Goal: Task Accomplishment & Management: Manage account settings

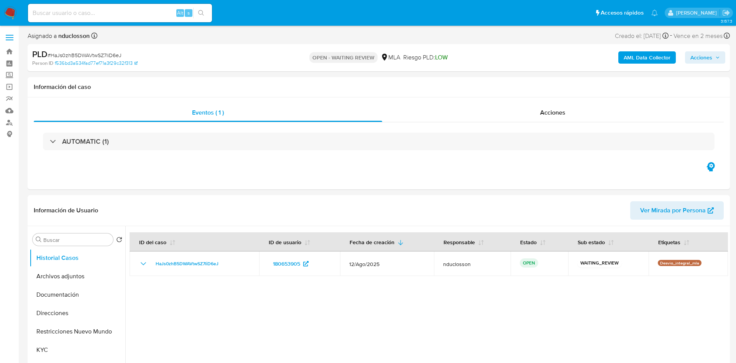
select select "10"
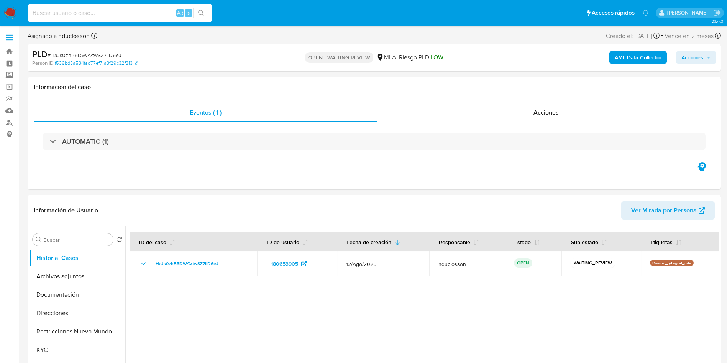
click at [69, 12] on input at bounding box center [120, 13] width 184 height 10
paste input "CsbKokMZsJjhC24Ulw4PIDve"
type input "CsbKokMZsJjhC24Ulw4PIDve"
click at [205, 12] on button "search-icon" at bounding box center [201, 13] width 16 height 11
select select "10"
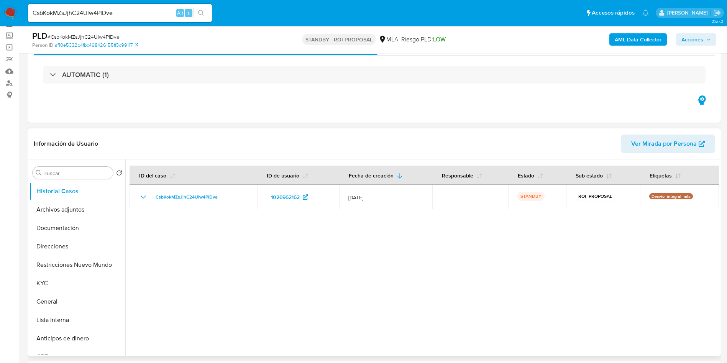
scroll to position [58, 0]
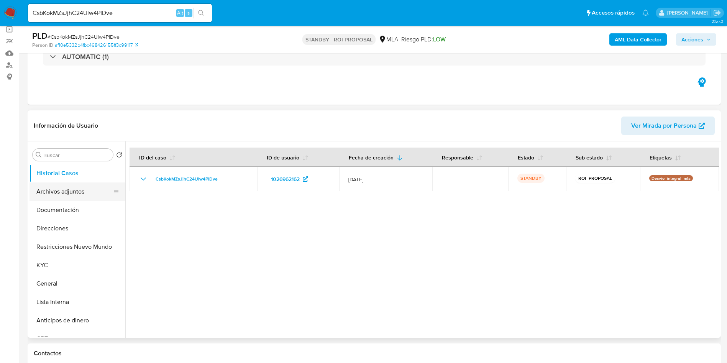
click at [90, 196] on button "Archivos adjuntos" at bounding box center [75, 191] width 90 height 18
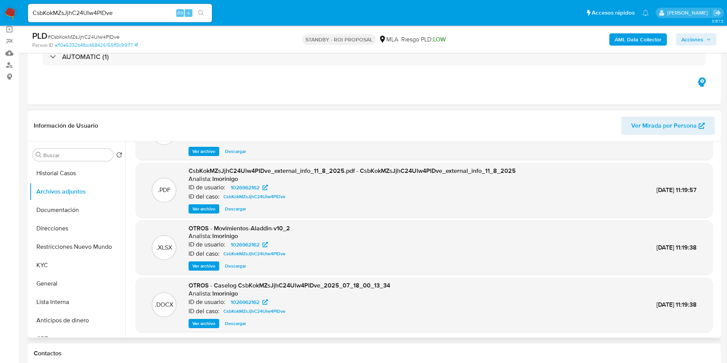
scroll to position [43, 0]
click at [233, 322] on span "Descargar" at bounding box center [235, 323] width 21 height 8
click at [66, 13] on input "CsbKokMZsJjhC24Ulw4PIDve" at bounding box center [120, 13] width 184 height 10
paste input "RXhNNFUEI9oWZYYpjoFNbf9n"
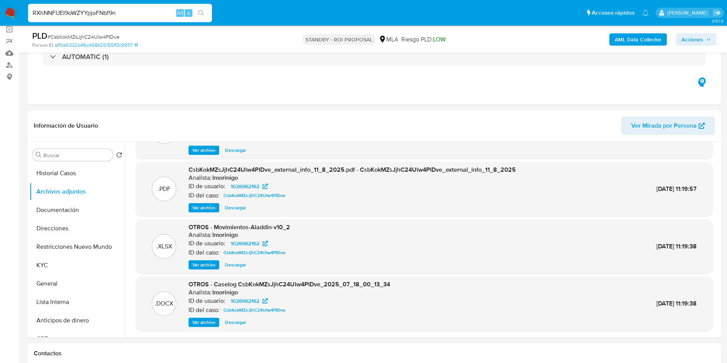
type input "RXhNNFUEI9oWZYYpjoFNbf9n"
click at [199, 15] on icon "search-icon" at bounding box center [201, 13] width 6 height 6
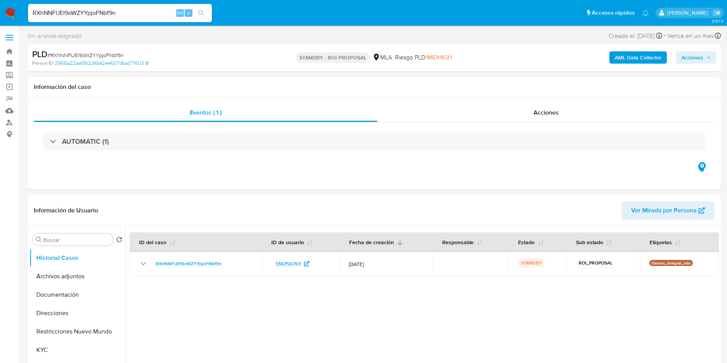
select select "10"
click at [199, 15] on icon "search-icon" at bounding box center [201, 13] width 6 height 6
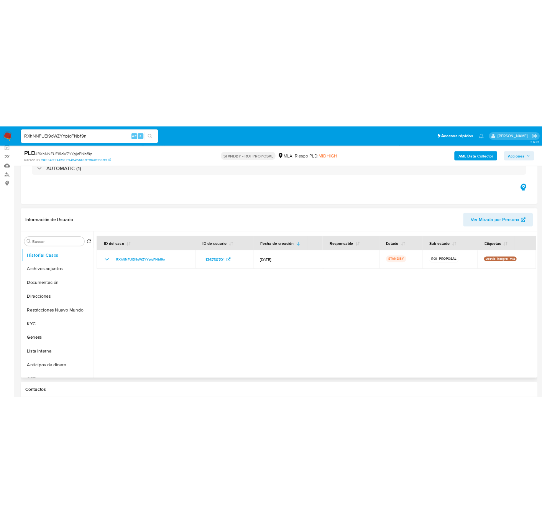
scroll to position [115, 0]
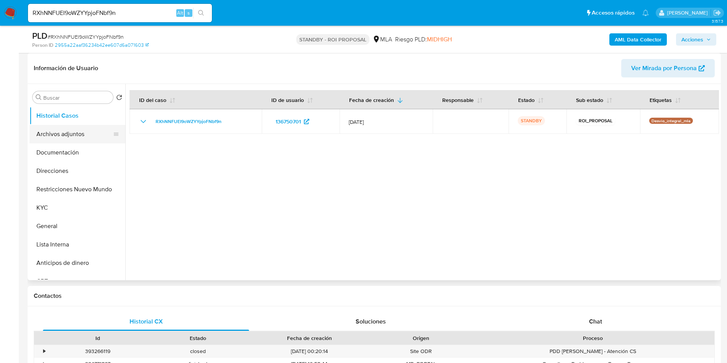
click at [78, 136] on button "Archivos adjuntos" at bounding box center [75, 134] width 90 height 18
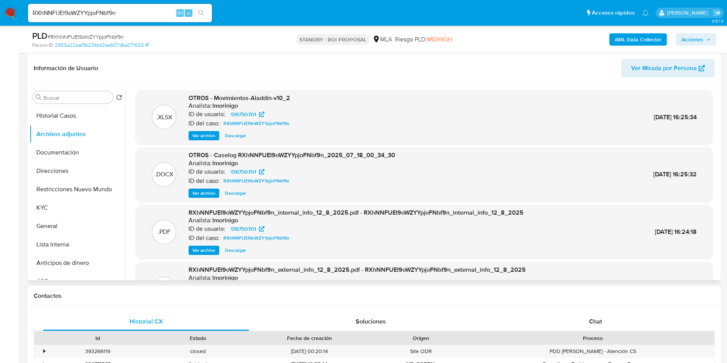
click at [234, 191] on span "Descargar" at bounding box center [235, 193] width 21 height 8
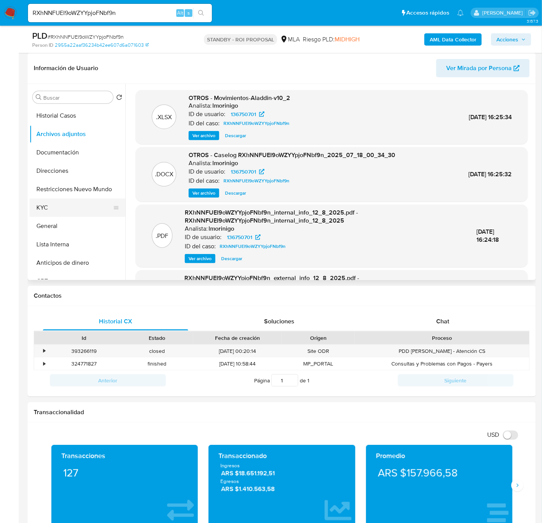
click at [58, 204] on button "KYC" at bounding box center [75, 208] width 90 height 18
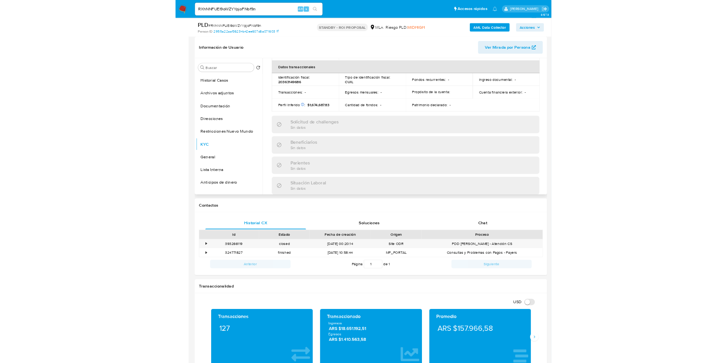
scroll to position [66, 0]
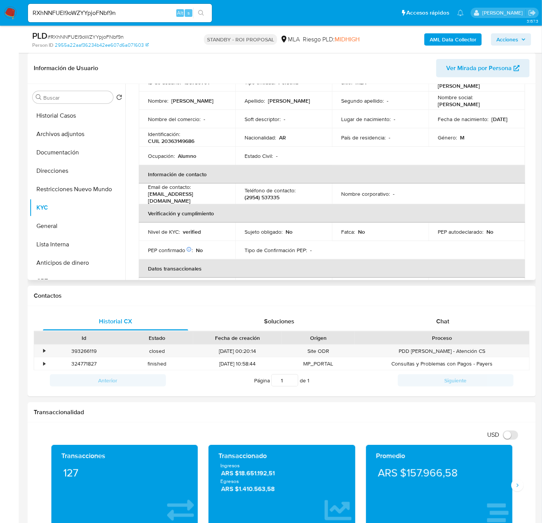
click at [183, 198] on p "argenfinland@yahoo.com.ar" at bounding box center [185, 198] width 75 height 14
click at [206, 201] on td "Email de contacto : argenfinland@yahoo.com.ar" at bounding box center [187, 194] width 97 height 21
drag, startPoint x: 221, startPoint y: 195, endPoint x: 147, endPoint y: 197, distance: 74.0
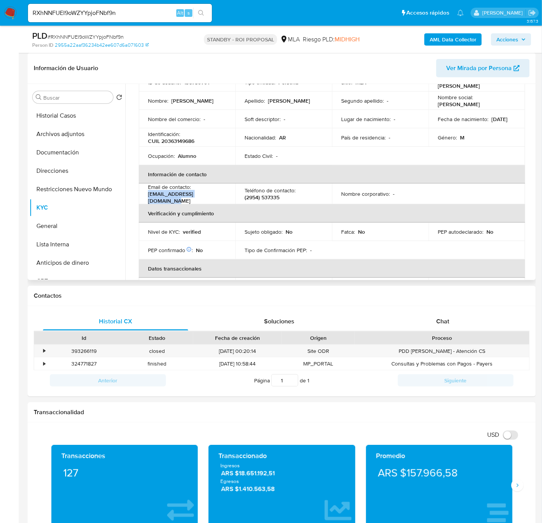
click at [147, 197] on td "Email de contacto : argenfinland@yahoo.com.ar" at bounding box center [187, 194] width 97 height 21
copy p "argenfinland@yahoo.com.ar"
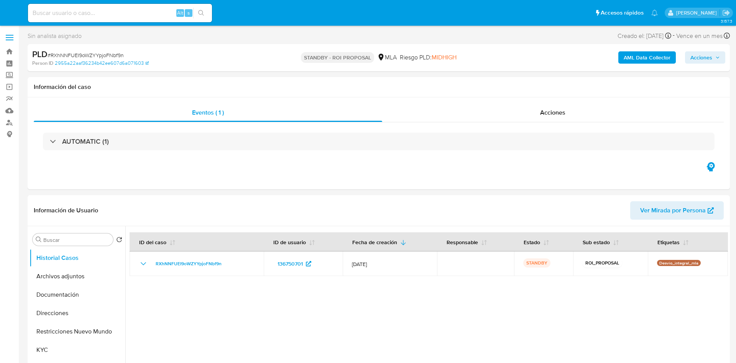
select select "10"
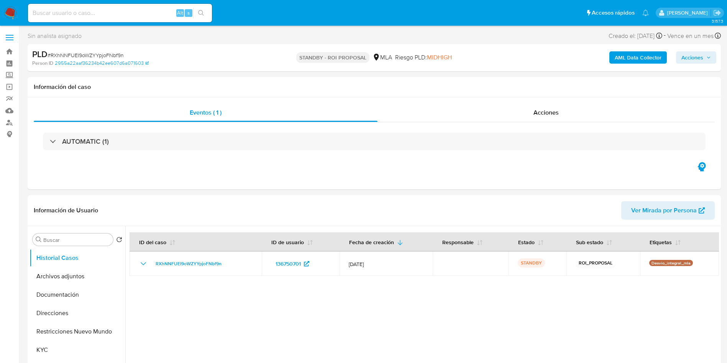
click at [115, 10] on input at bounding box center [120, 13] width 184 height 10
paste input "n1C6zOWg3EmaglZJLNySd2mf"
type input "n1C6zOWg3EmaglZJLNySd2mf"
click at [208, 12] on button "search-icon" at bounding box center [201, 13] width 16 height 11
select select "10"
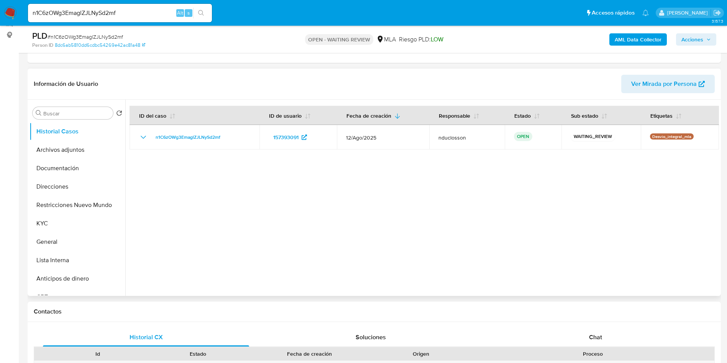
scroll to position [173, 0]
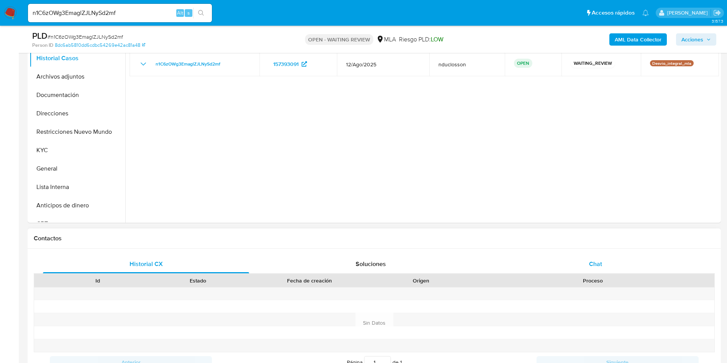
click at [582, 259] on div "Chat" at bounding box center [596, 264] width 206 height 18
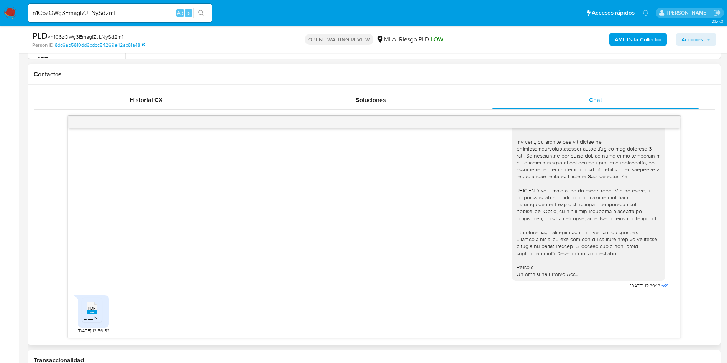
scroll to position [403, 0]
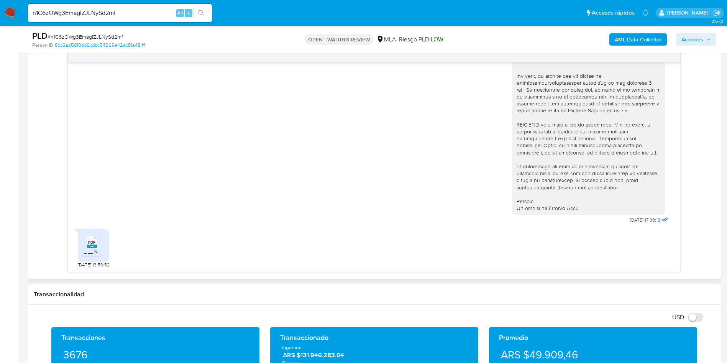
click at [88, 250] on span "_.__ Nuesta Parte _ Lo que sabemos de vos __._.pdf" at bounding box center [138, 251] width 109 height 7
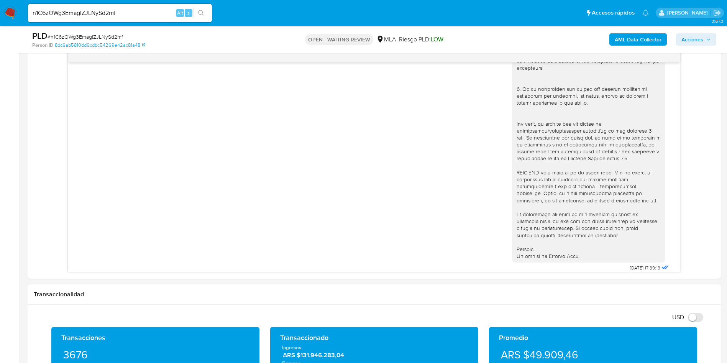
scroll to position [274, 0]
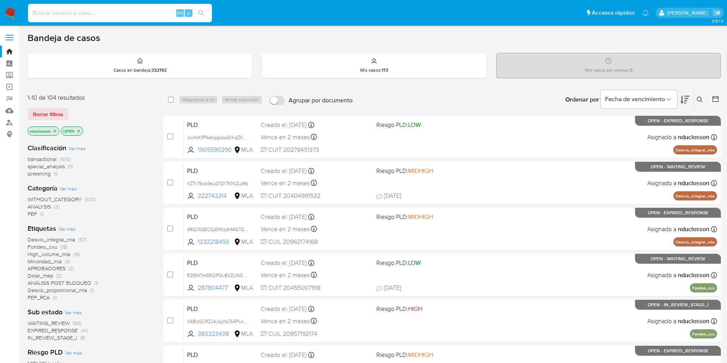
click at [135, 11] on input at bounding box center [120, 13] width 184 height 10
paste input "eF3wG6wOVSQPwRGoqoVFTTn2"
type input "eF3wG6wOVSQPwRGoqoVFTTn2"
click at [199, 16] on icon "search-icon" at bounding box center [201, 13] width 6 height 6
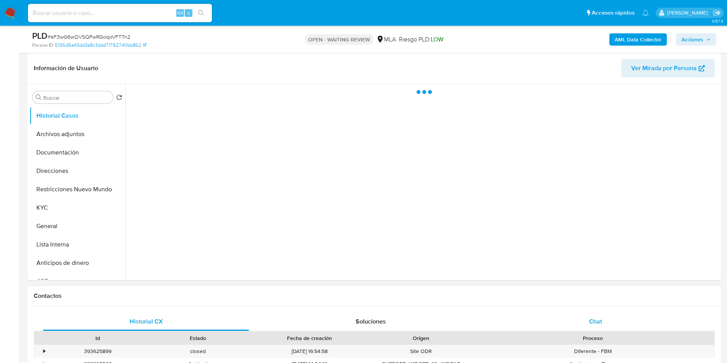
click at [606, 325] on div "Chat" at bounding box center [596, 321] width 206 height 18
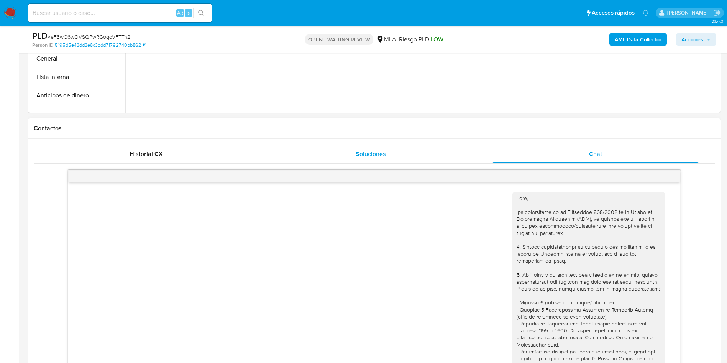
scroll to position [345, 0]
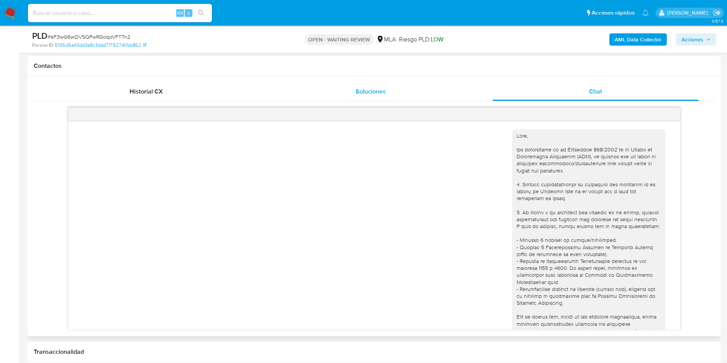
select select "10"
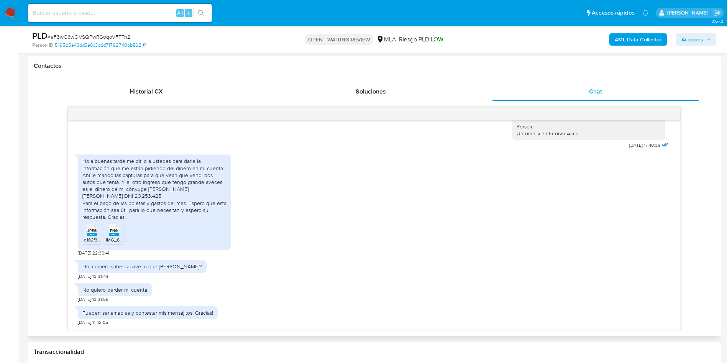
click at [89, 233] on span "JPEG" at bounding box center [91, 230] width 9 height 5
click at [118, 238] on span "IMG_6373.png" at bounding box center [121, 240] width 31 height 7
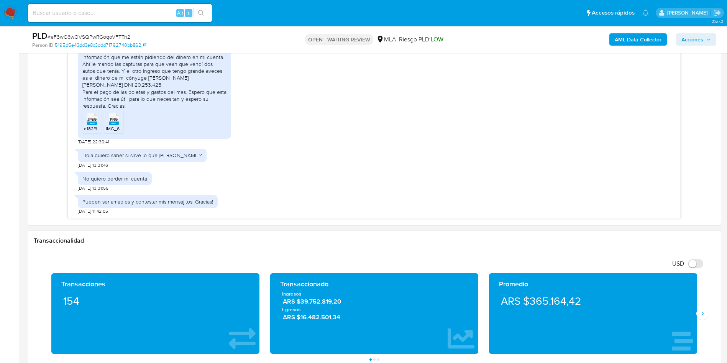
scroll to position [403, 0]
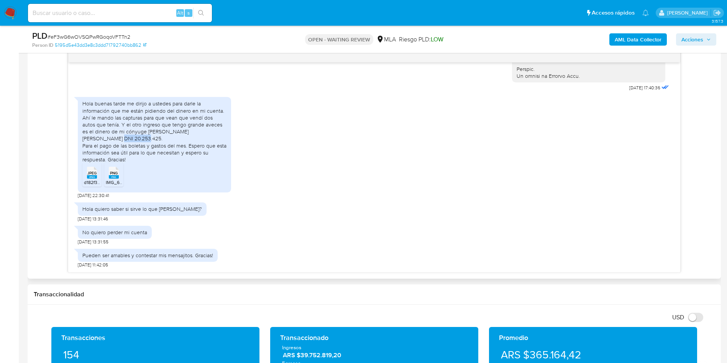
drag, startPoint x: 79, startPoint y: 138, endPoint x: 108, endPoint y: 138, distance: 29.1
click at [108, 138] on div "Hola buenas tarde me dirijo a ustedes para darle la información que me están pi…" at bounding box center [154, 144] width 153 height 95
copy div "20.253.425"
click at [77, 38] on span "# eF3wG6wOVSQPwRGoqoVFTTn2" at bounding box center [89, 37] width 83 height 8
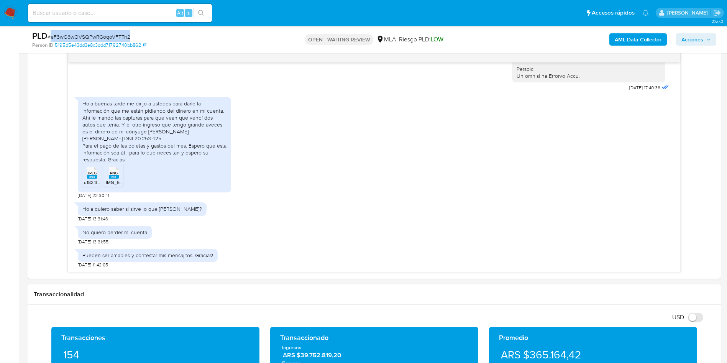
copy span "eF3wG6wOVSQPwRGoqoVFTTn2"
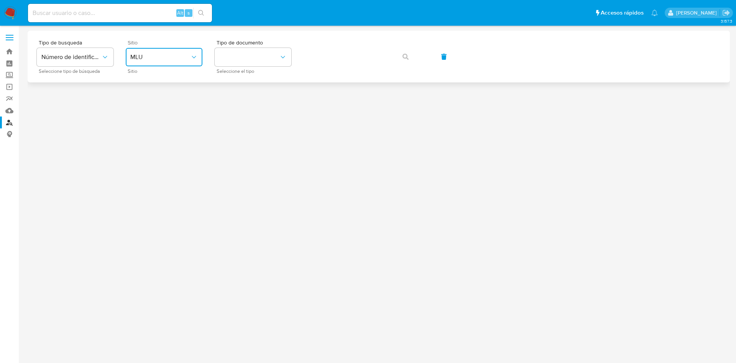
click at [166, 59] on span "MLU" at bounding box center [160, 57] width 60 height 8
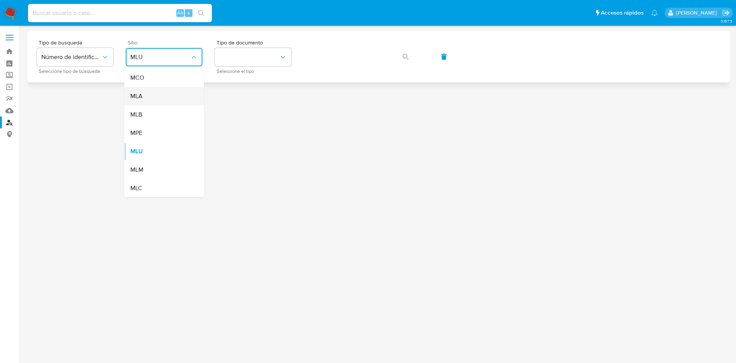
click at [170, 97] on div "MLA" at bounding box center [161, 96] width 63 height 18
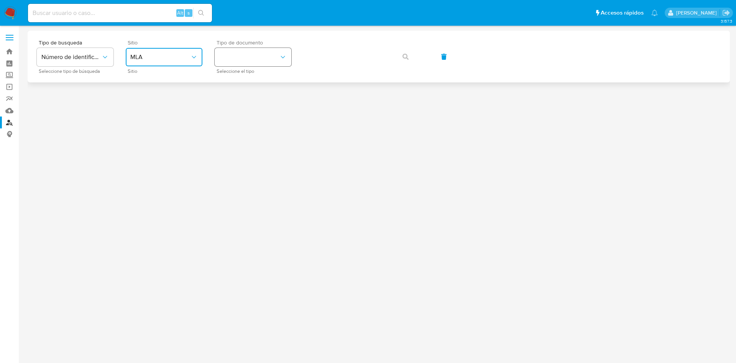
click at [260, 56] on button "identificationType" at bounding box center [253, 57] width 77 height 18
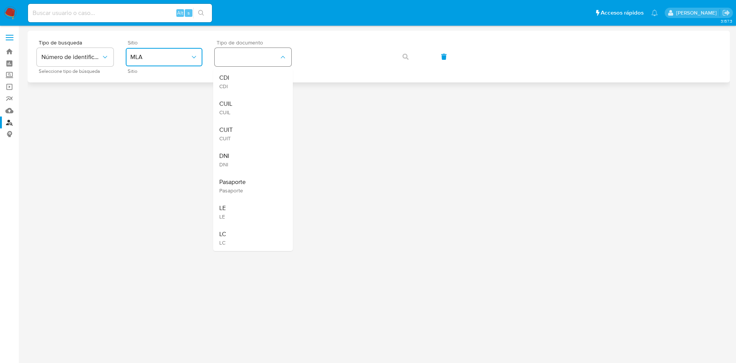
click at [254, 98] on div "CUIL CUIL" at bounding box center [250, 108] width 63 height 26
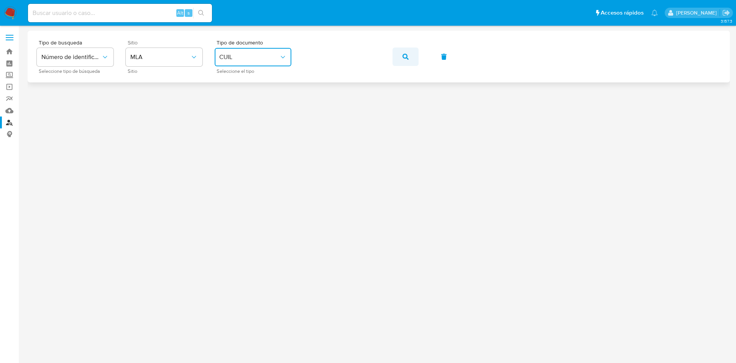
click at [404, 54] on icon "button" at bounding box center [406, 57] width 6 height 6
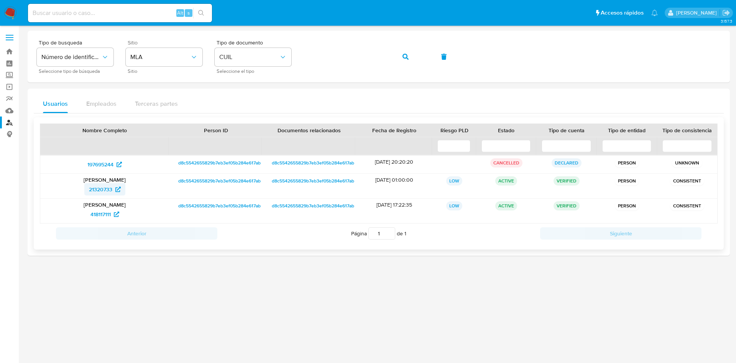
click at [101, 191] on span "21320733" at bounding box center [100, 189] width 23 height 12
click at [100, 214] on span "418117111" at bounding box center [100, 214] width 20 height 12
click at [9, 10] on img at bounding box center [10, 13] width 13 height 13
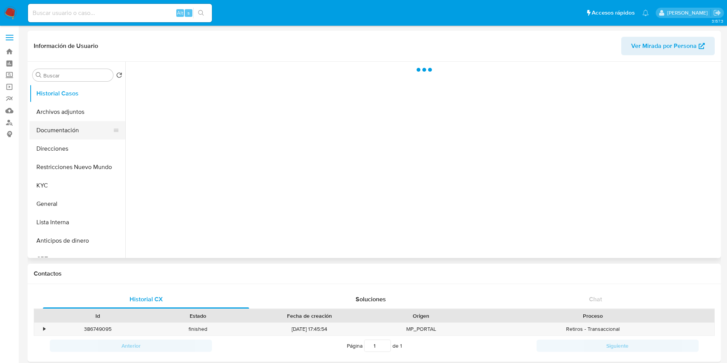
click at [74, 129] on button "Documentación" at bounding box center [75, 130] width 90 height 18
select select "10"
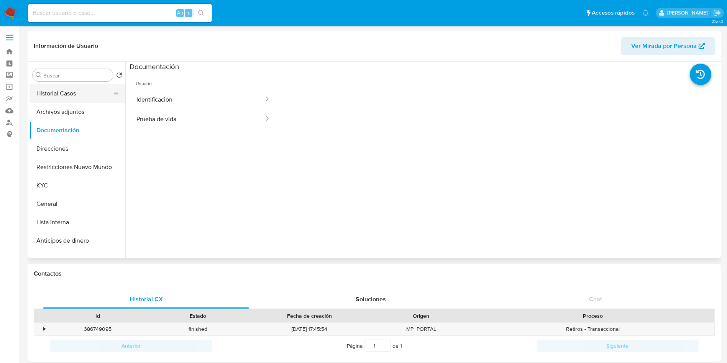
click at [58, 98] on button "Historial Casos" at bounding box center [75, 93] width 90 height 18
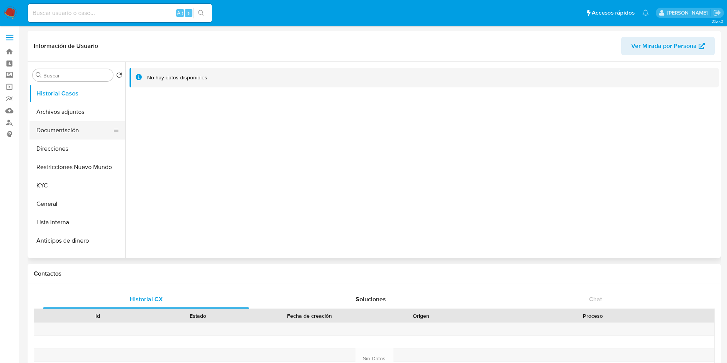
click at [79, 130] on button "Documentación" at bounding box center [75, 130] width 90 height 18
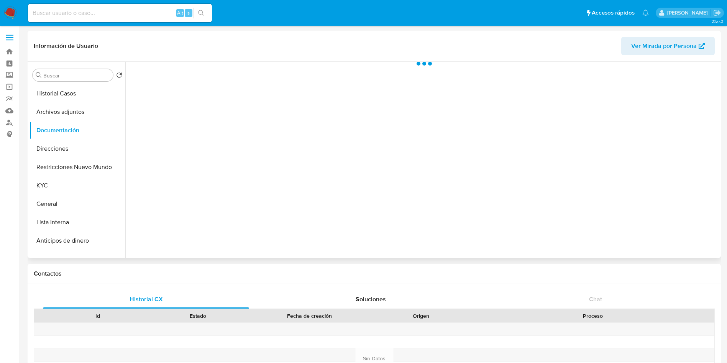
select select "10"
click at [41, 87] on button "Historial Casos" at bounding box center [75, 93] width 90 height 18
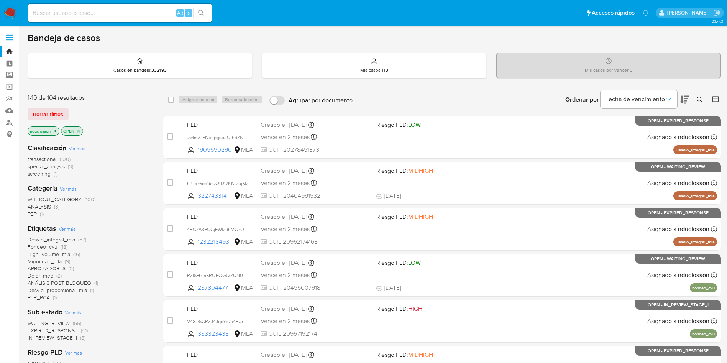
click at [701, 99] on icon at bounding box center [700, 100] width 6 height 6
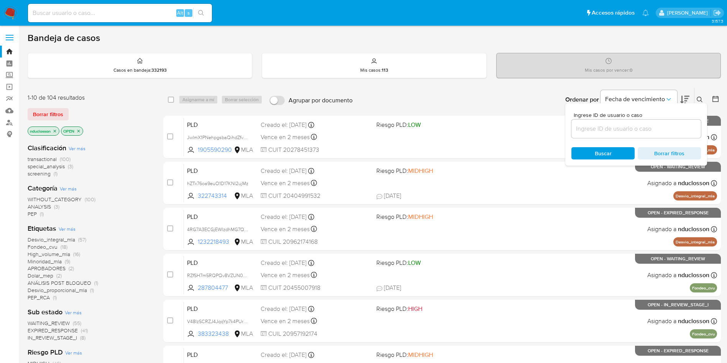
click at [585, 134] on div at bounding box center [637, 129] width 130 height 18
click at [588, 129] on input at bounding box center [637, 129] width 130 height 10
paste input "eF3wG6wOVSQPwRGoqoVFTTn2"
type input "eF3wG6wOVSQPwRGoqoVFTTn2"
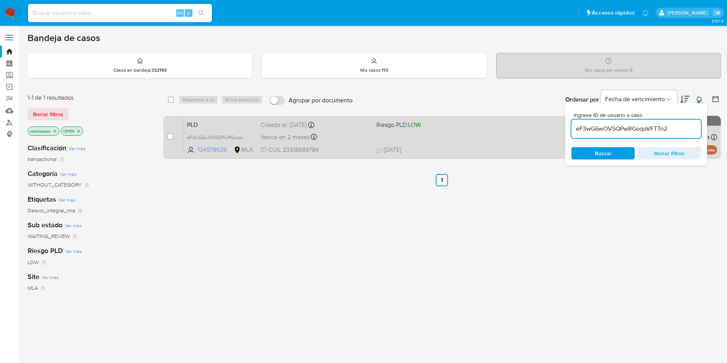
drag, startPoint x: 170, startPoint y: 133, endPoint x: 181, endPoint y: 123, distance: 15.2
click at [170, 134] on input "checkbox" at bounding box center [170, 136] width 6 height 6
checkbox input "true"
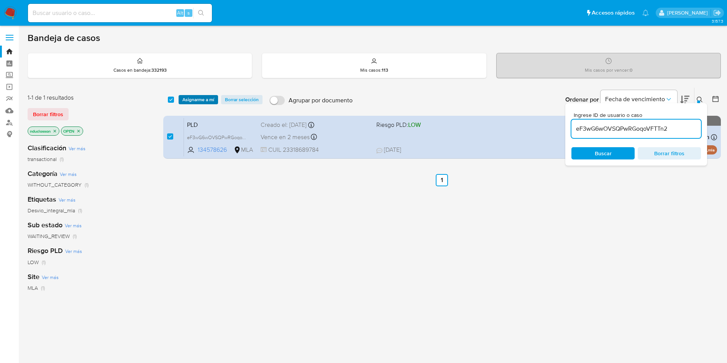
click at [195, 100] on span "Asignarme a mí" at bounding box center [198, 100] width 32 height 8
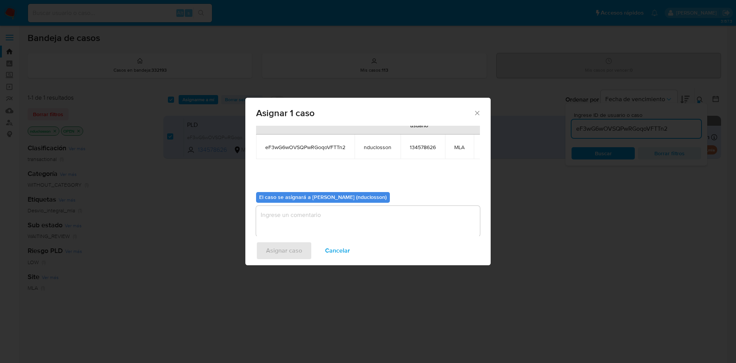
scroll to position [49, 0]
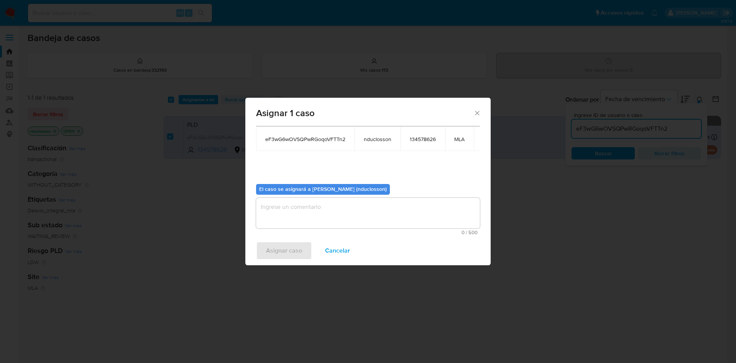
click at [327, 217] on textarea "assign-modal" at bounding box center [368, 213] width 224 height 31
click at [274, 246] on span "Asignar caso" at bounding box center [284, 250] width 36 height 17
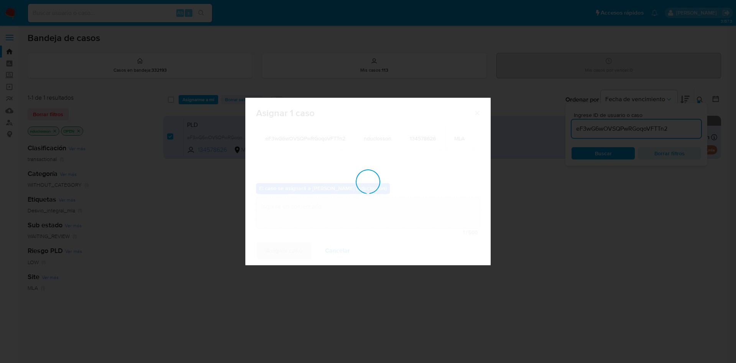
checkbox input "false"
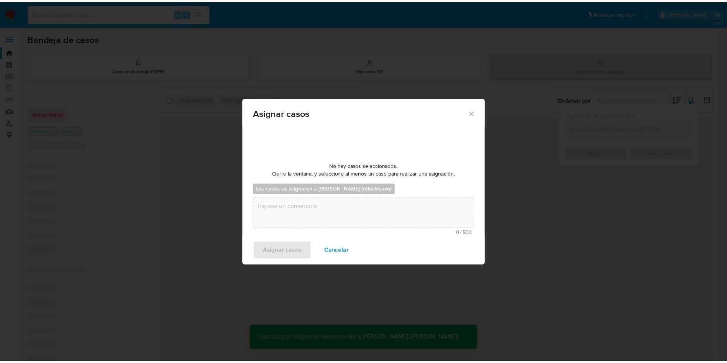
scroll to position [46, 0]
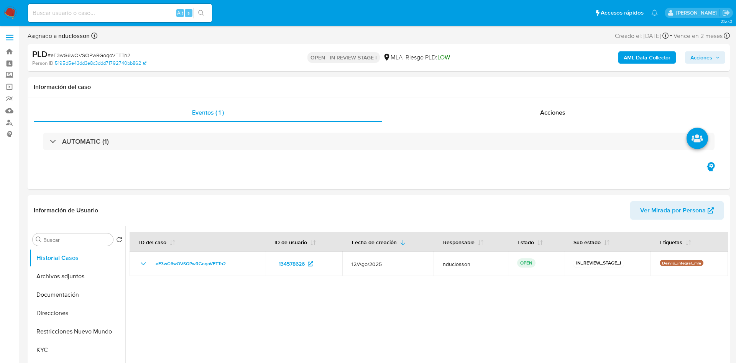
select select "10"
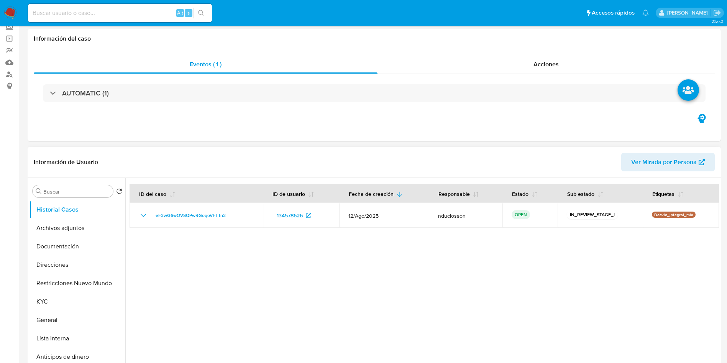
scroll to position [115, 0]
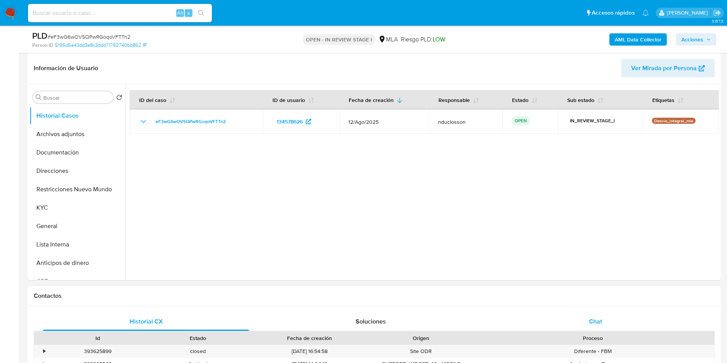
click at [593, 322] on span "Chat" at bounding box center [595, 321] width 13 height 9
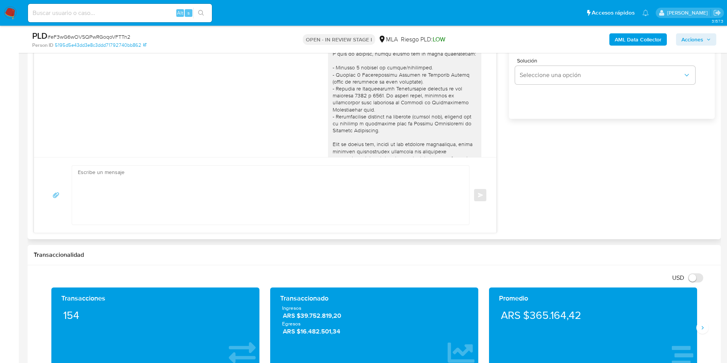
scroll to position [406, 0]
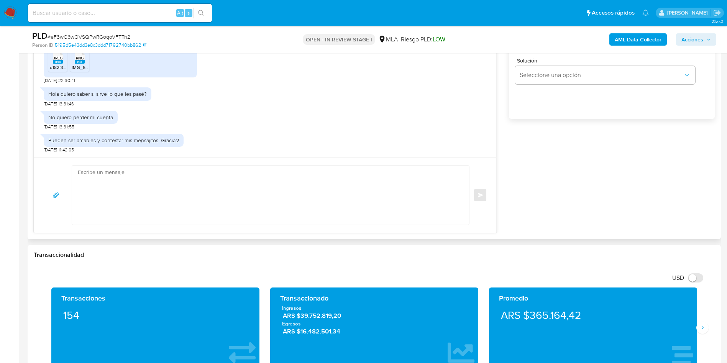
click at [186, 190] on textarea at bounding box center [269, 195] width 382 height 59
paste textarea "Hola Gisele, Muchas gracias por tu respuesta. No obstante, necesitamos que nos …"
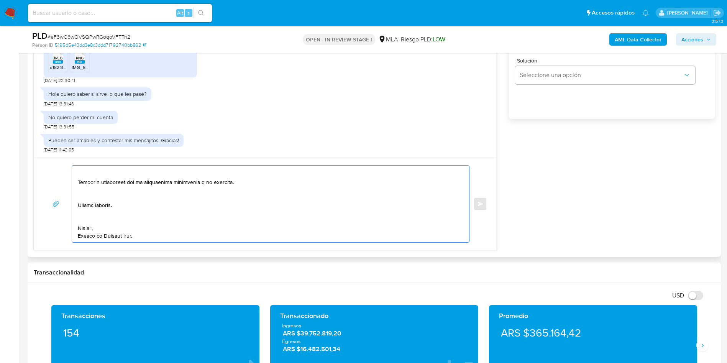
click at [88, 220] on textarea at bounding box center [269, 204] width 382 height 77
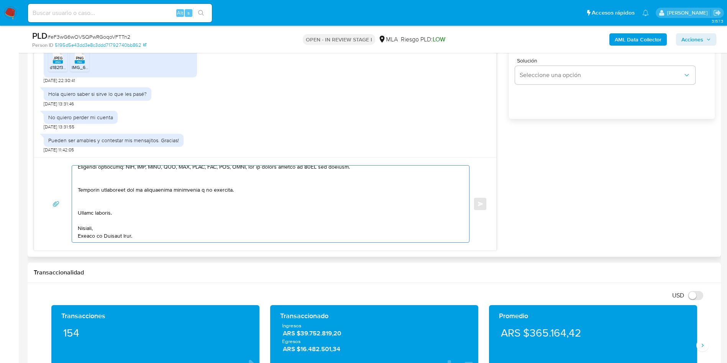
click at [83, 203] on textarea at bounding box center [269, 204] width 382 height 77
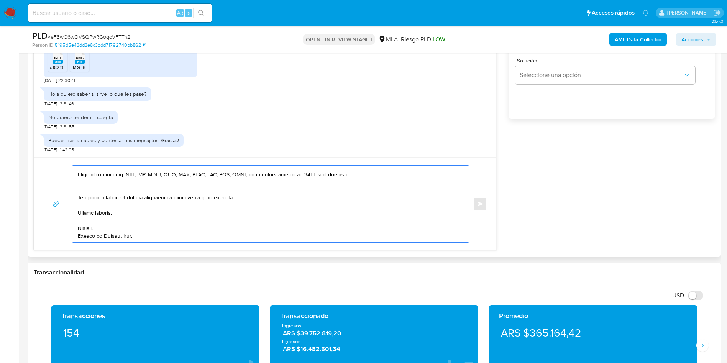
click at [83, 186] on textarea at bounding box center [269, 204] width 382 height 77
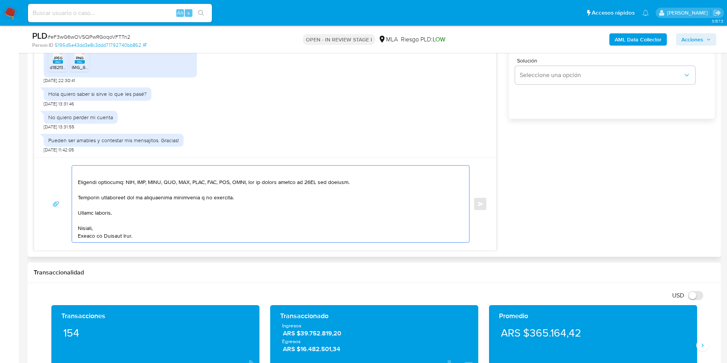
scroll to position [132, 0]
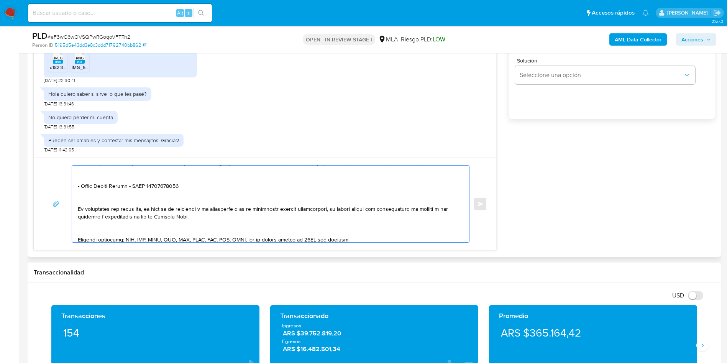
click at [83, 229] on textarea at bounding box center [269, 204] width 382 height 77
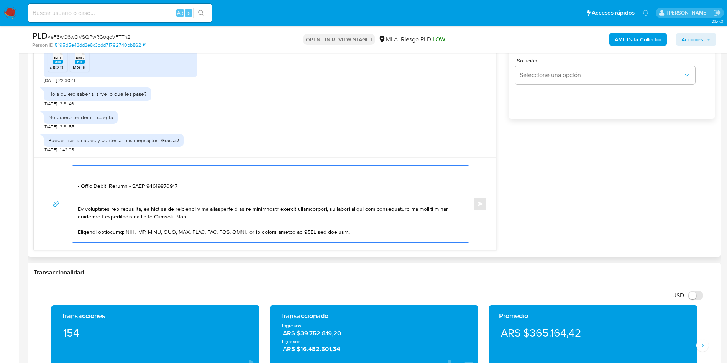
click at [89, 198] on textarea at bounding box center [269, 204] width 382 height 77
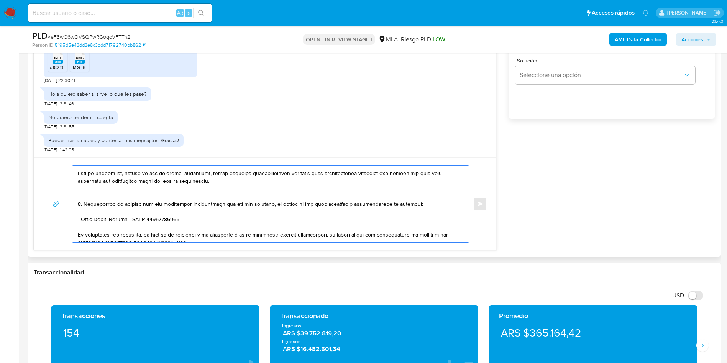
scroll to position [74, 0]
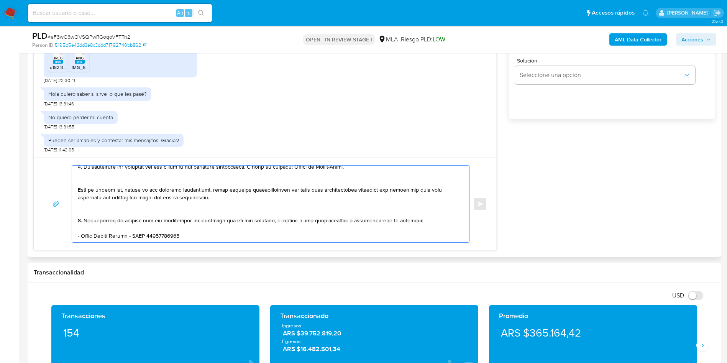
click at [89, 210] on textarea at bounding box center [269, 204] width 382 height 77
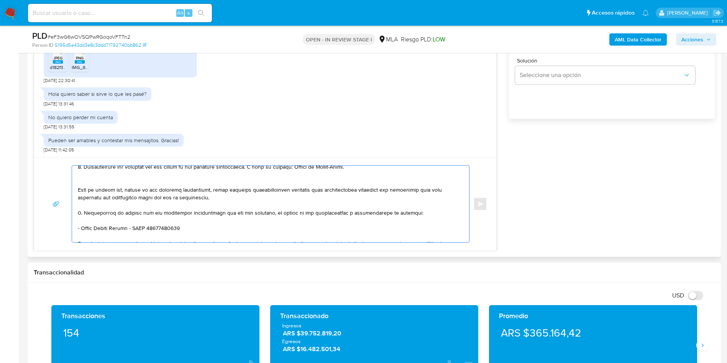
click at [89, 174] on textarea at bounding box center [269, 204] width 382 height 77
click at [89, 179] on textarea at bounding box center [269, 204] width 382 height 77
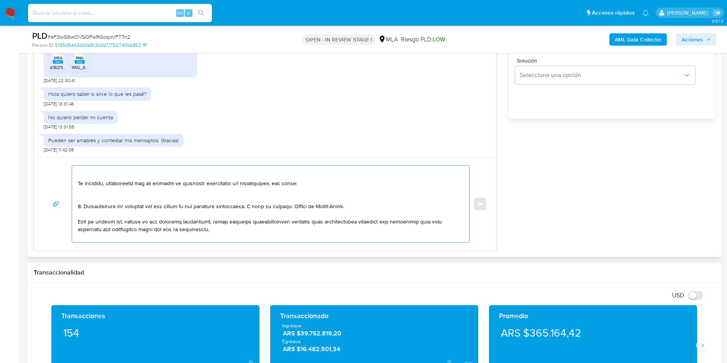
scroll to position [17, 0]
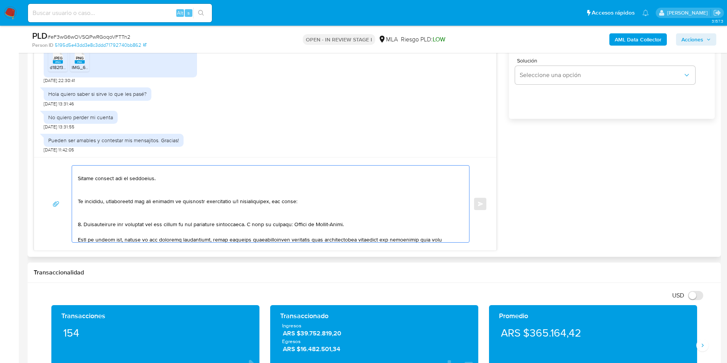
click at [87, 215] on textarea at bounding box center [269, 204] width 382 height 77
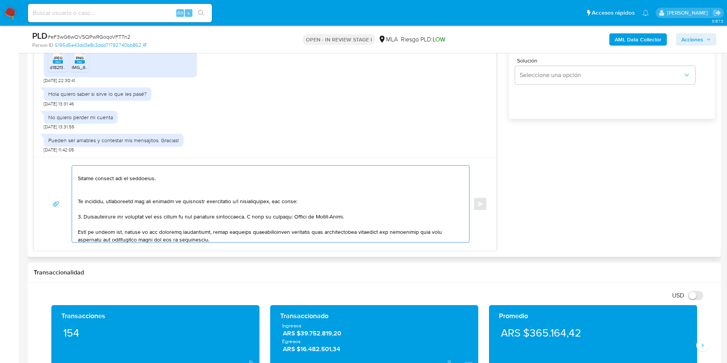
click at [85, 194] on textarea at bounding box center [269, 204] width 382 height 77
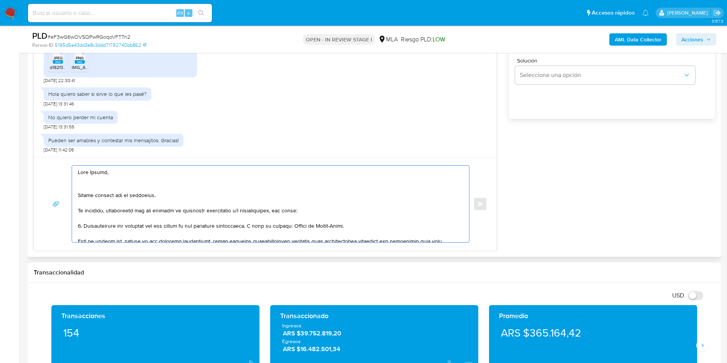
click at [91, 184] on textarea at bounding box center [269, 204] width 382 height 77
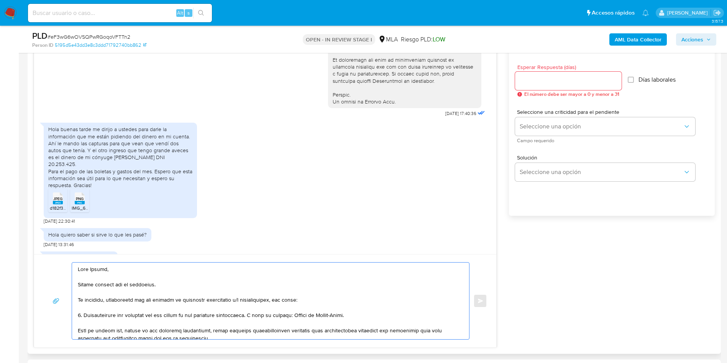
scroll to position [403, 0]
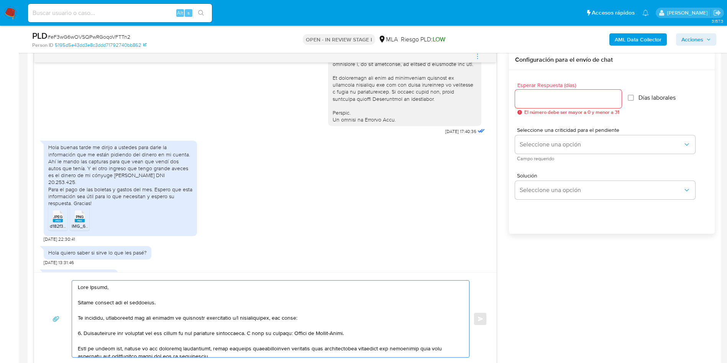
type textarea "Hola Gisele, Muchas gracias por tu respuesta. No obstante, necesitamos que nos …"
click at [542, 100] on input "Esperar Respuesta (días)" at bounding box center [568, 99] width 107 height 10
type input "1"
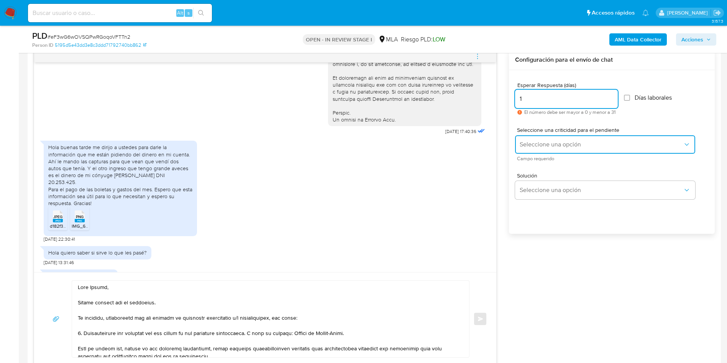
click at [533, 144] on span "Seleccione una opción" at bounding box center [601, 145] width 163 height 8
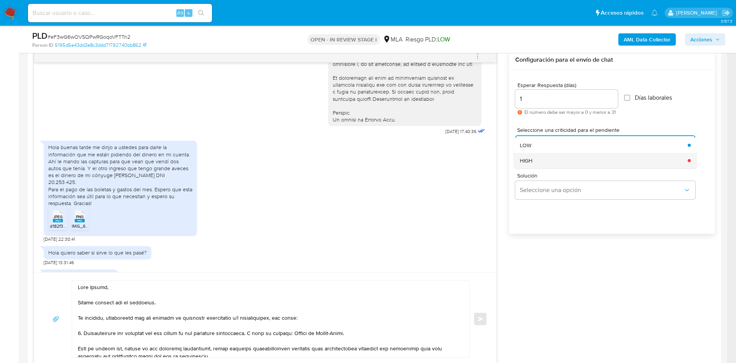
click at [534, 167] on div "HIGH" at bounding box center [601, 160] width 163 height 15
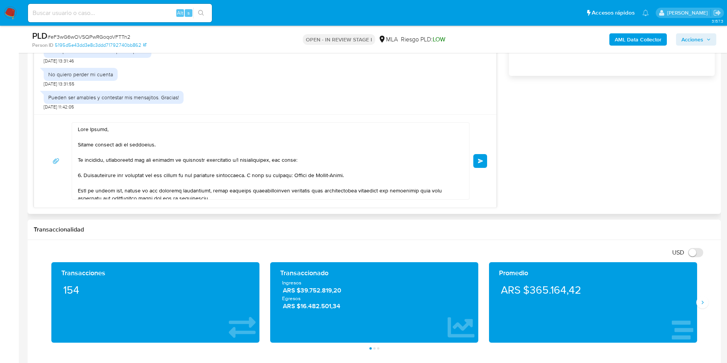
scroll to position [575, 0]
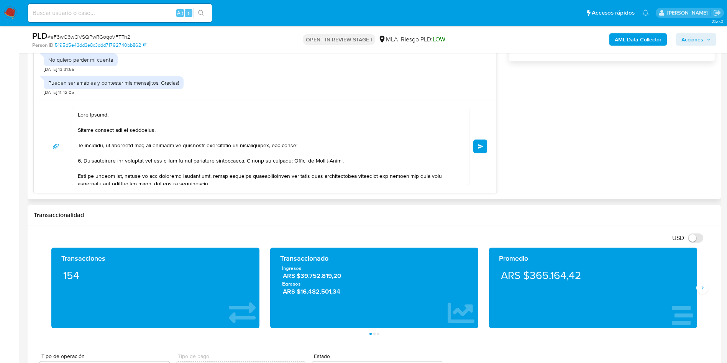
click at [481, 145] on span "Enviar" at bounding box center [480, 146] width 5 height 5
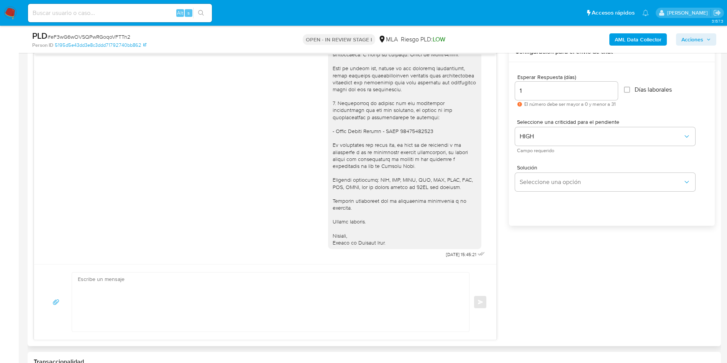
scroll to position [345, 0]
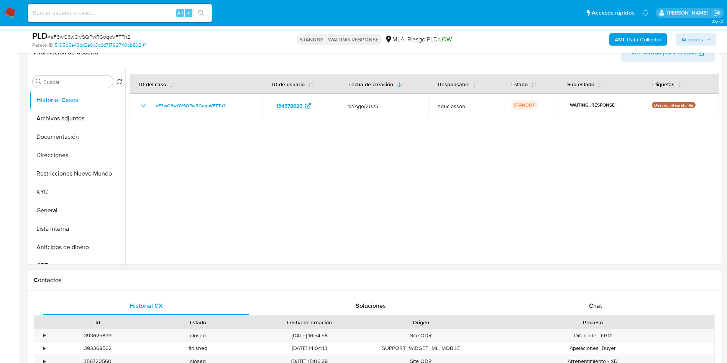
select select "10"
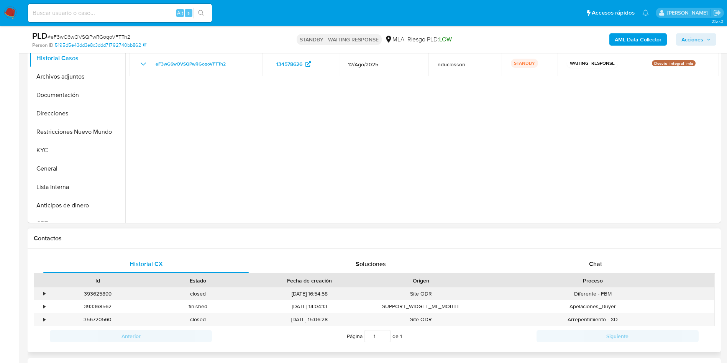
click at [599, 288] on div "Diferente - FBM" at bounding box center [593, 294] width 243 height 13
click at [593, 255] on div "Chat" at bounding box center [596, 264] width 206 height 18
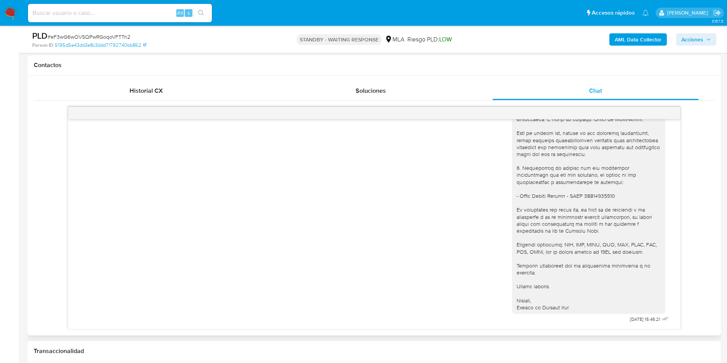
scroll to position [345, 0]
click at [91, 16] on input at bounding box center [120, 13] width 184 height 10
paste input "84xpkJDXHIQ9ebO1sMoWVvji"
type input "84xpkJDXHIQ9ebO1sMoWVvji"
click at [198, 18] on button "search-icon" at bounding box center [201, 13] width 16 height 11
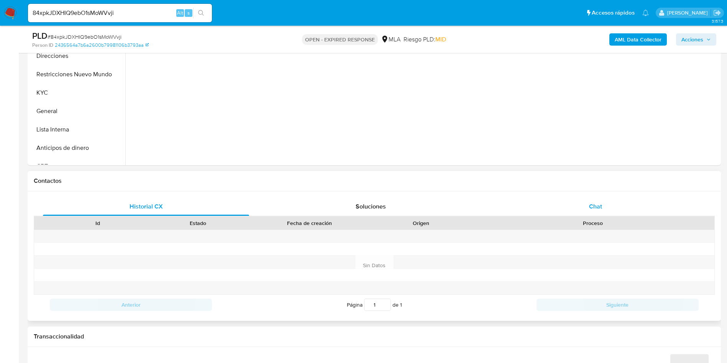
click at [588, 213] on div "Chat" at bounding box center [596, 206] width 206 height 18
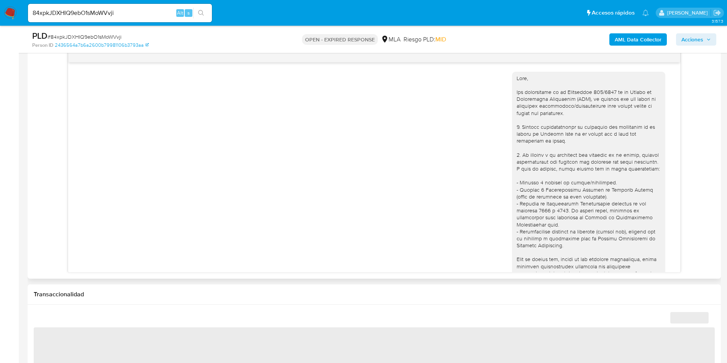
scroll to position [393, 0]
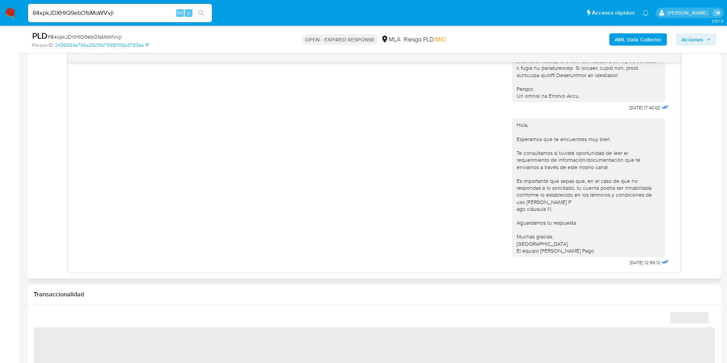
select select "10"
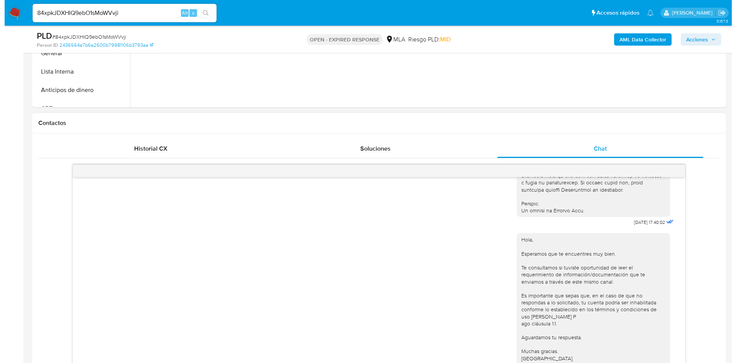
scroll to position [288, 0]
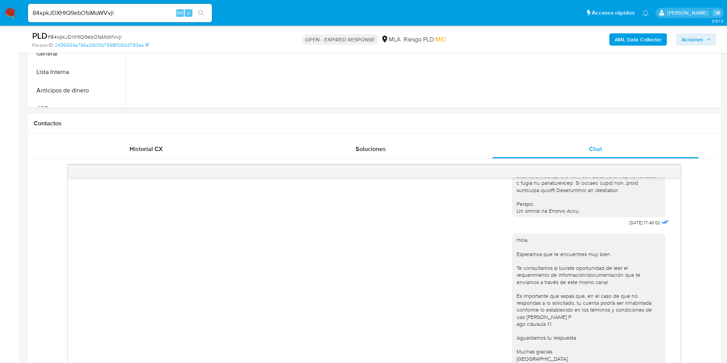
click at [618, 37] on b "AML Data Collector" at bounding box center [638, 39] width 47 height 12
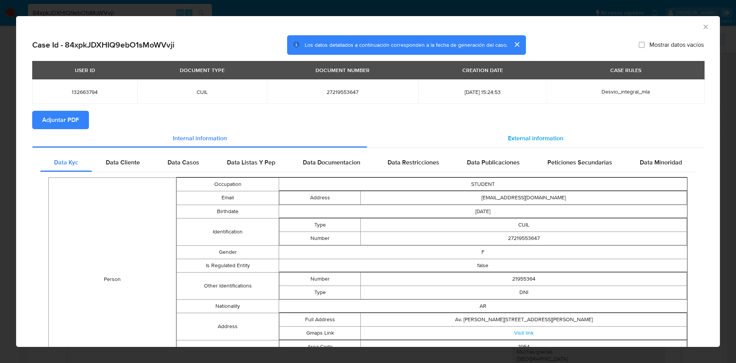
click at [501, 139] on div "External information" at bounding box center [535, 138] width 337 height 18
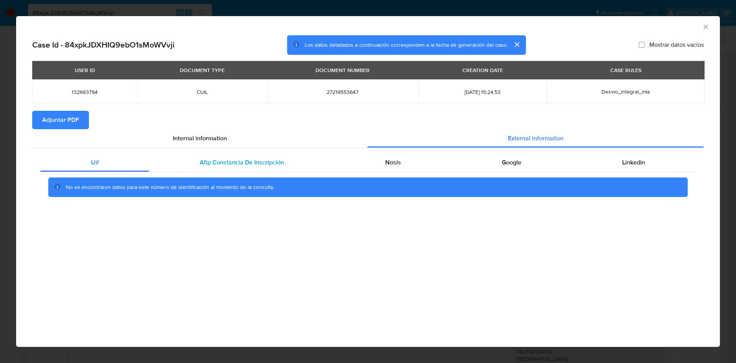
click at [256, 160] on span "Afip Constancia De Inscripción" at bounding box center [242, 162] width 84 height 9
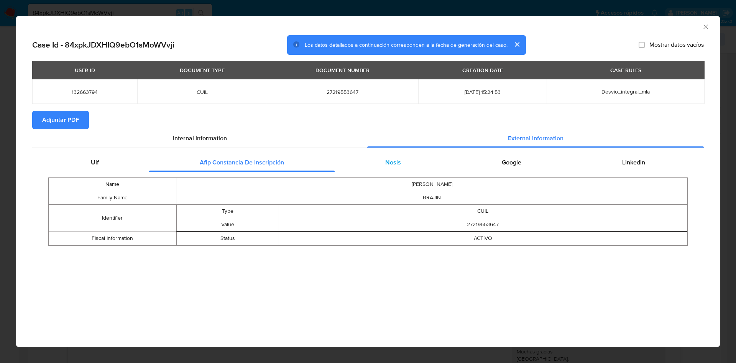
click at [406, 167] on div "Nosis" at bounding box center [393, 162] width 117 height 18
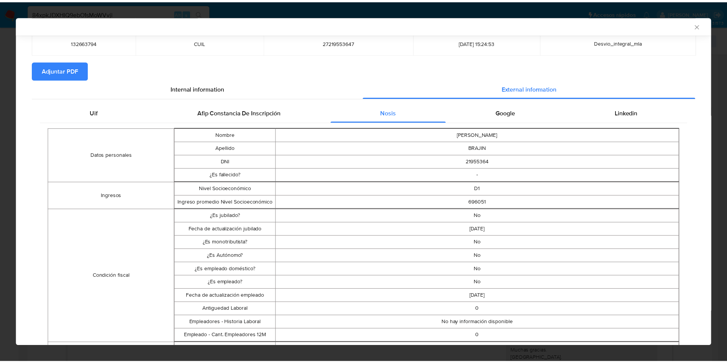
scroll to position [0, 0]
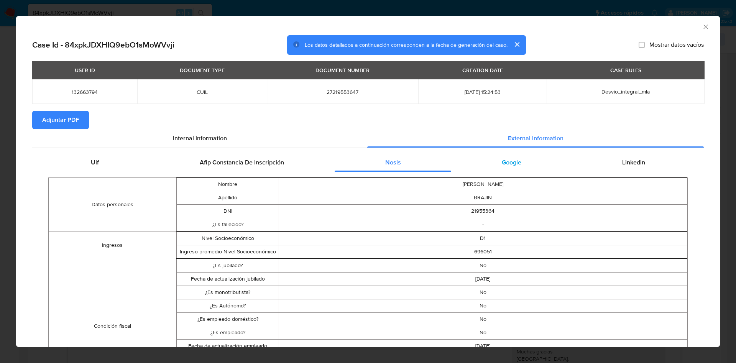
click at [504, 156] on div "Google" at bounding box center [511, 162] width 120 height 18
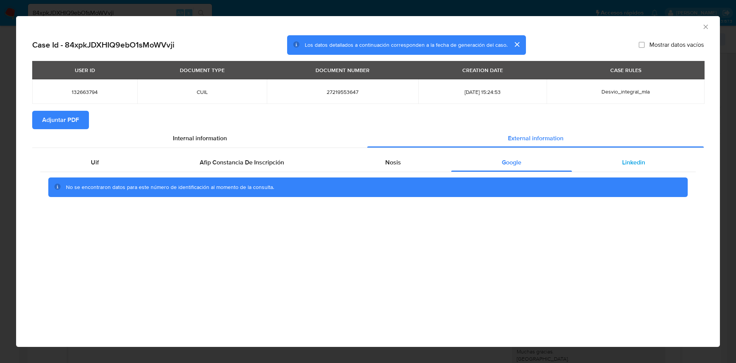
click at [616, 161] on div "Linkedin" at bounding box center [634, 162] width 124 height 18
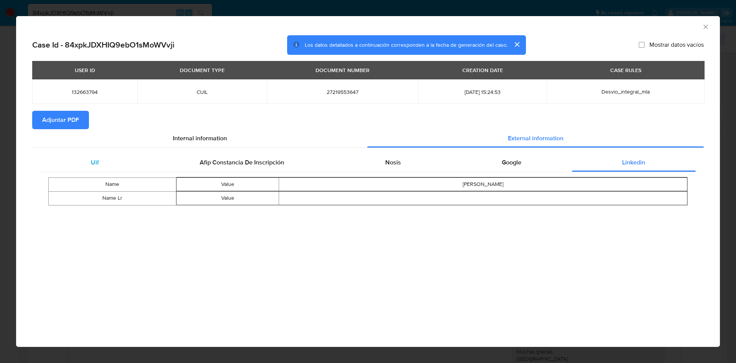
click at [148, 154] on div "Uif" at bounding box center [94, 162] width 109 height 18
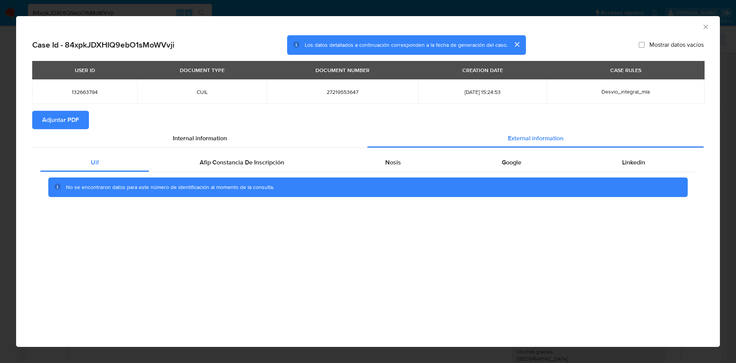
click at [708, 28] on icon "Cerrar ventana" at bounding box center [706, 27] width 8 height 8
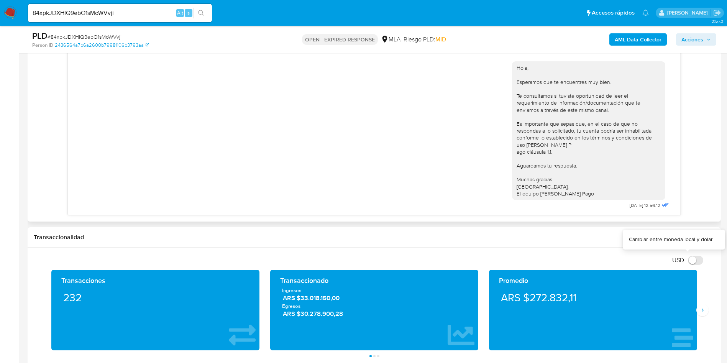
scroll to position [403, 0]
